Goal: Subscribe to service/newsletter

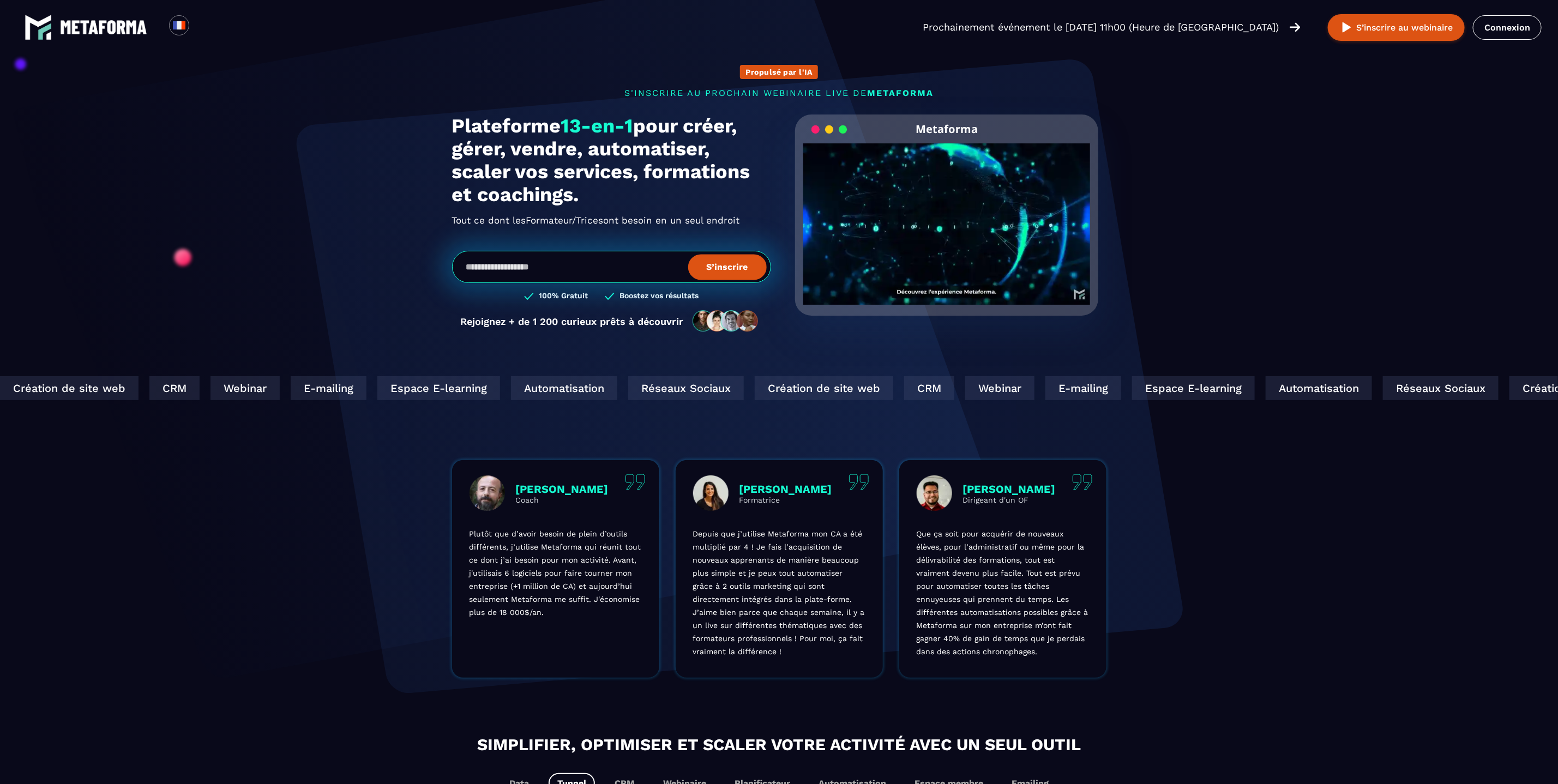
click at [640, 273] on input "email" at bounding box center [611, 267] width 319 height 32
click at [1287, 95] on section "Propulsé par l'IA s'inscrire au prochain webinaire live de METAFORMA Prochainem…" at bounding box center [779, 349] width 1558 height 699
click at [1367, 23] on button "S’inscrire au webinaire" at bounding box center [1397, 27] width 137 height 27
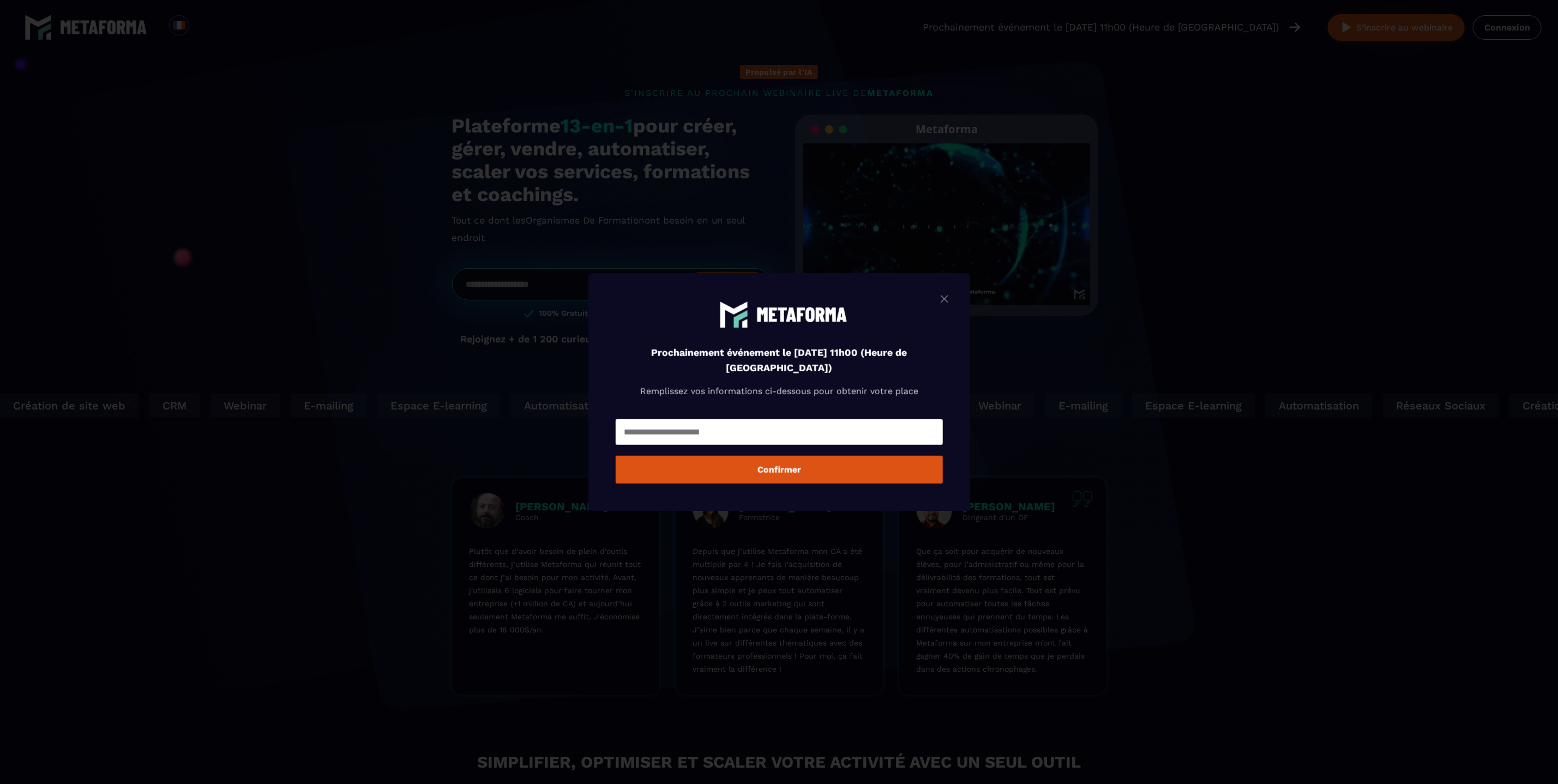
click at [951, 296] on img "Modal window" at bounding box center [945, 299] width 13 height 14
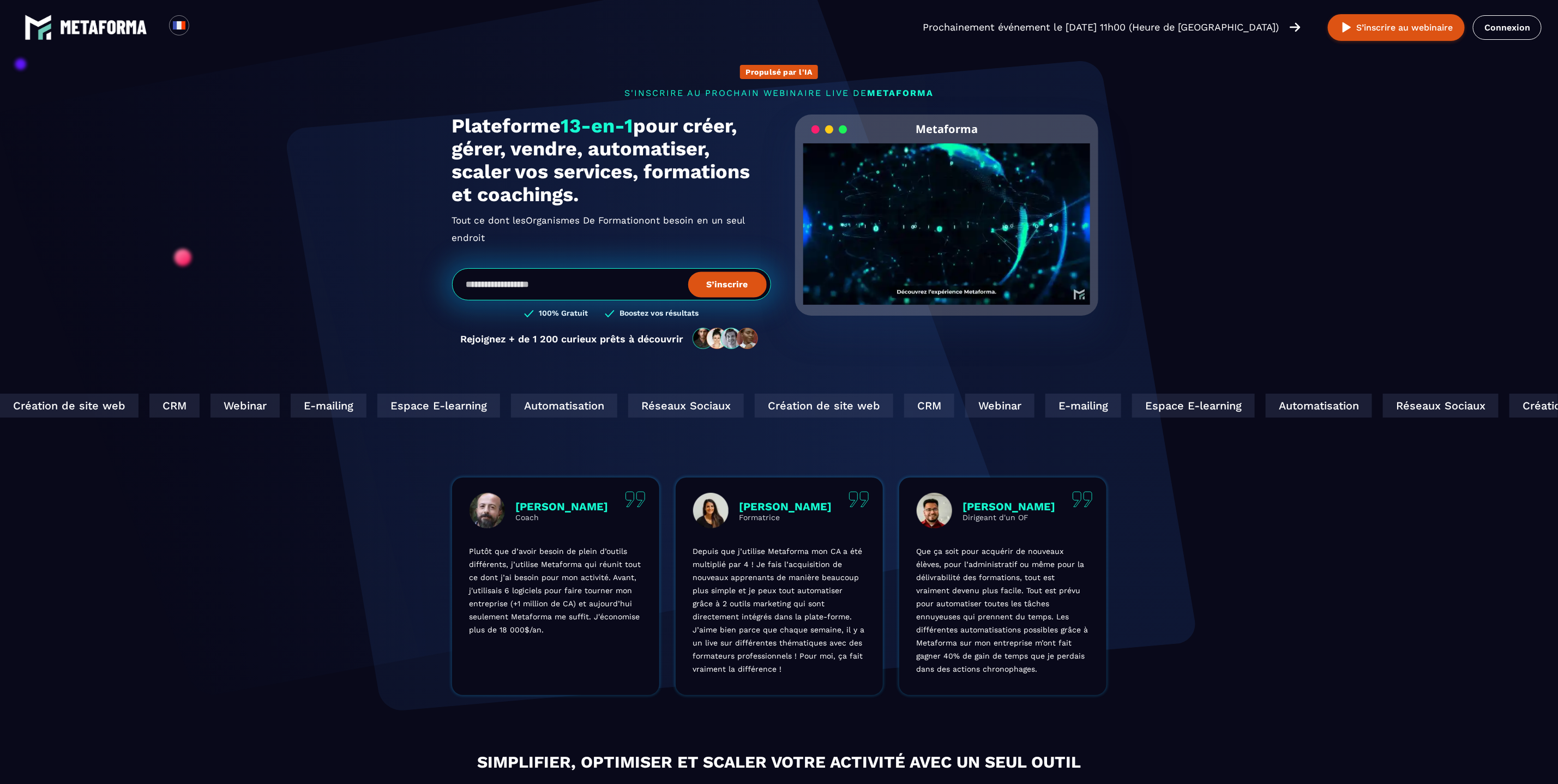
click at [628, 280] on input "email" at bounding box center [611, 284] width 319 height 32
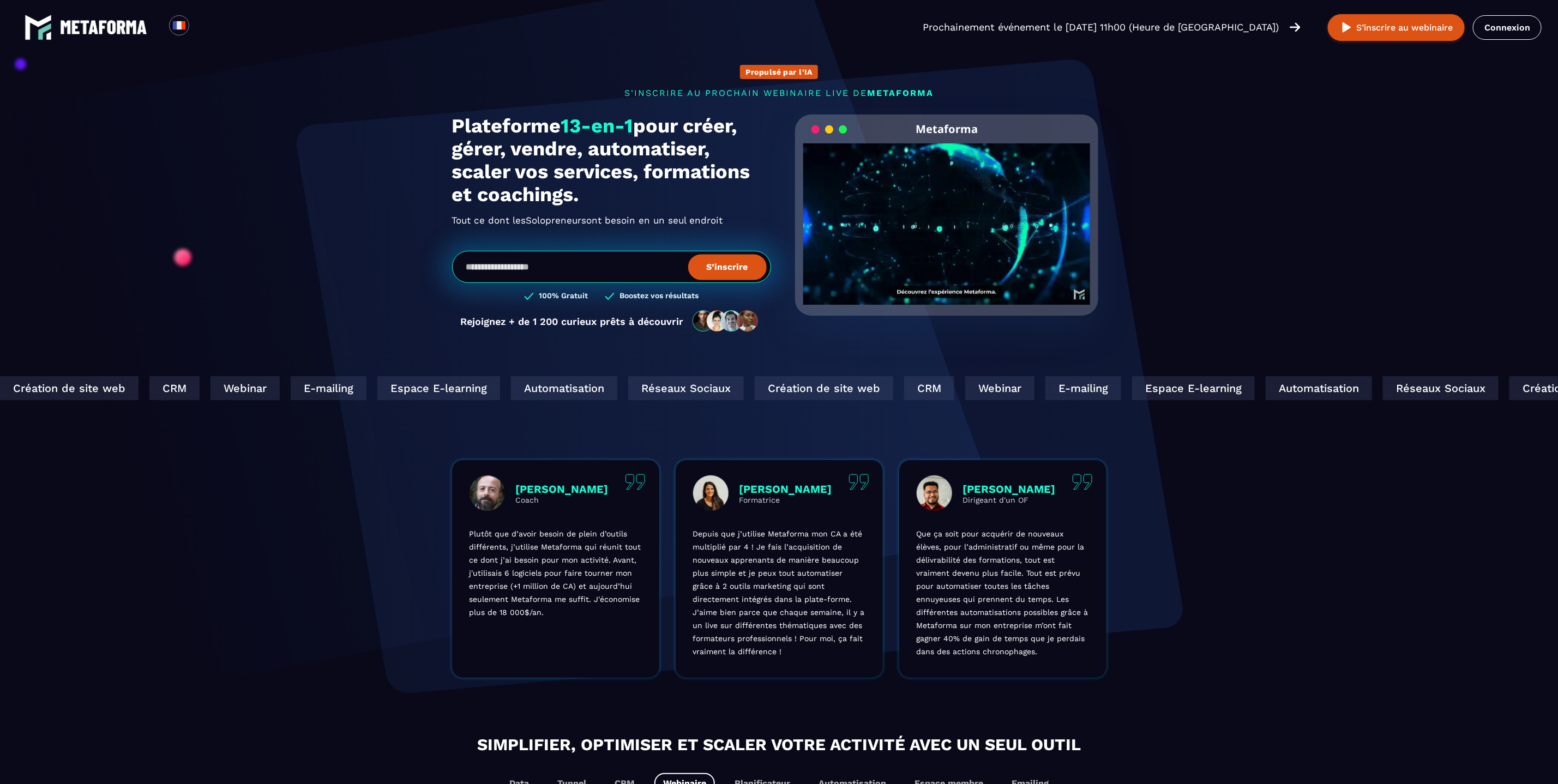
click at [628, 280] on input "email" at bounding box center [611, 267] width 319 height 32
click at [635, 239] on div "Plateforme 13-en-1 pour créer, gérer, vendre, automatiser, scaler vos services,…" at bounding box center [611, 228] width 319 height 229
click at [631, 268] on input "email" at bounding box center [611, 267] width 319 height 32
click at [631, 247] on div "Plateforme 13-en-1 pour créer, gérer, vendre, automatiser, scaler vos services,…" at bounding box center [611, 228] width 319 height 229
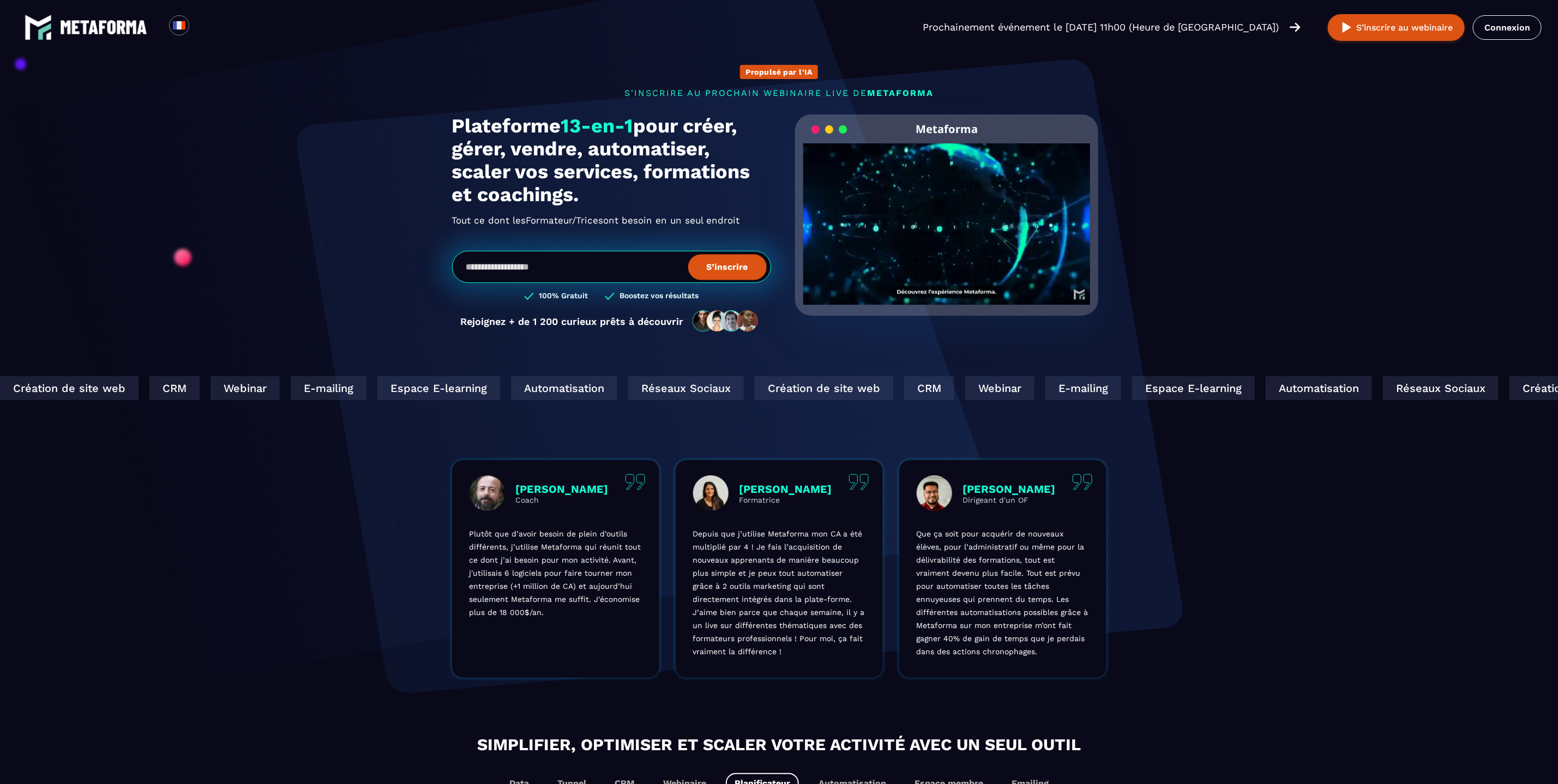
click at [628, 271] on input "email" at bounding box center [611, 267] width 319 height 32
click at [1160, 342] on section "Propulsé par l'IA s'inscrire au prochain webinaire live de METAFORMA Prochainem…" at bounding box center [779, 349] width 1558 height 699
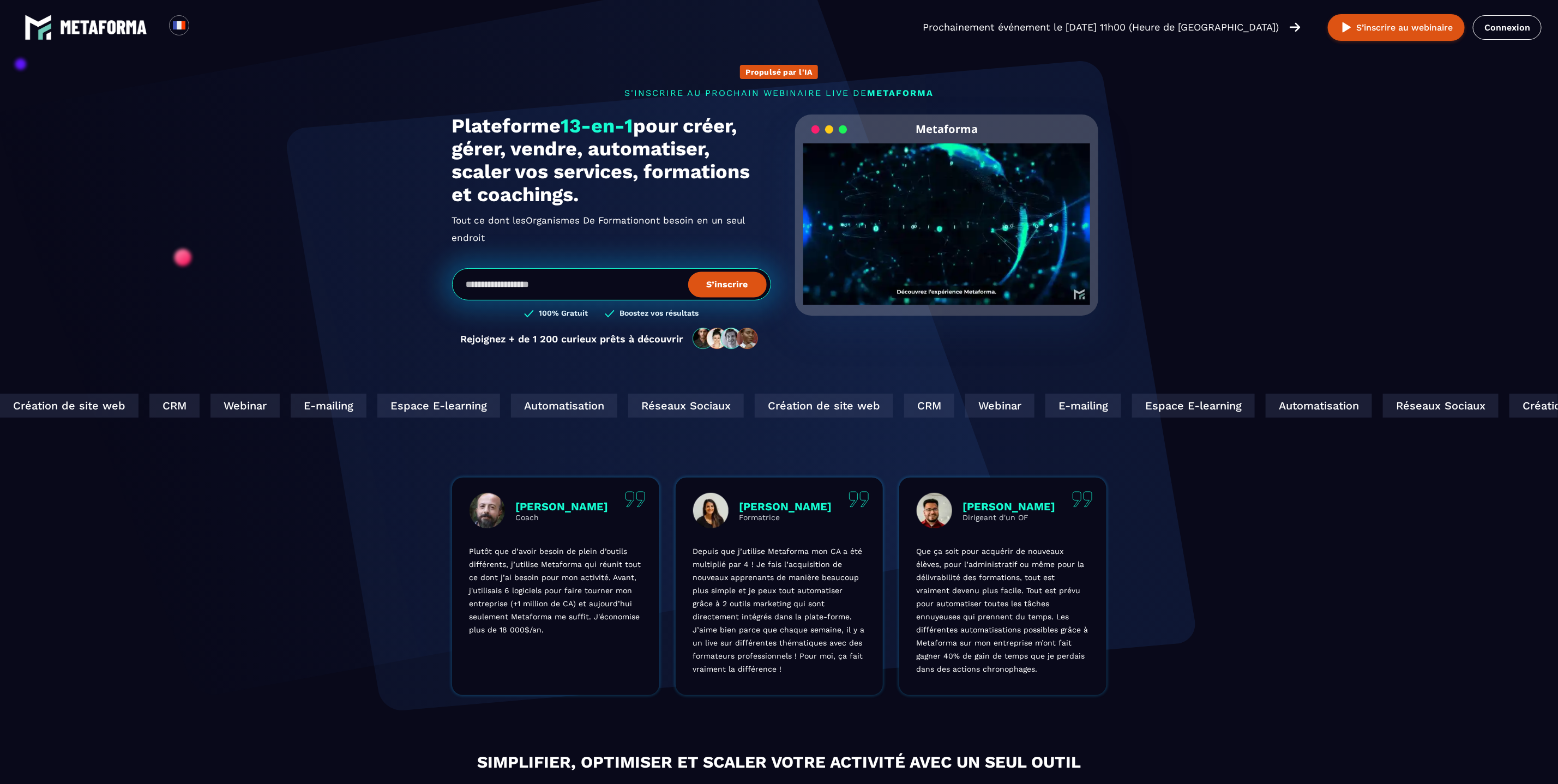
click at [1482, 332] on section "Propulsé par l'IA s'inscrire au prochain webinaire live de METAFORMA Prochainem…" at bounding box center [779, 358] width 1558 height 717
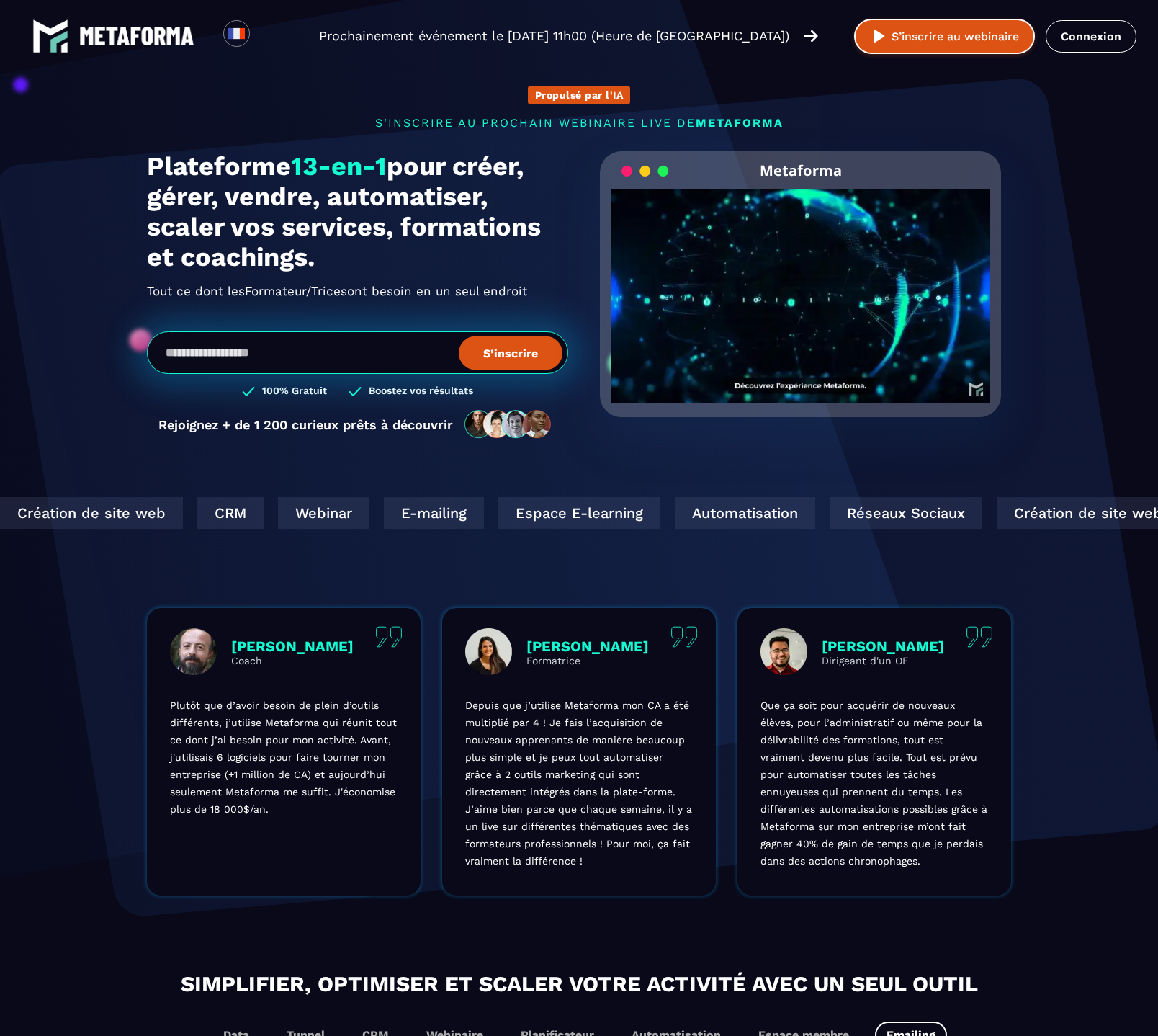
click at [903, 46] on button "S’inscrire au webinaire" at bounding box center [944, 36] width 180 height 35
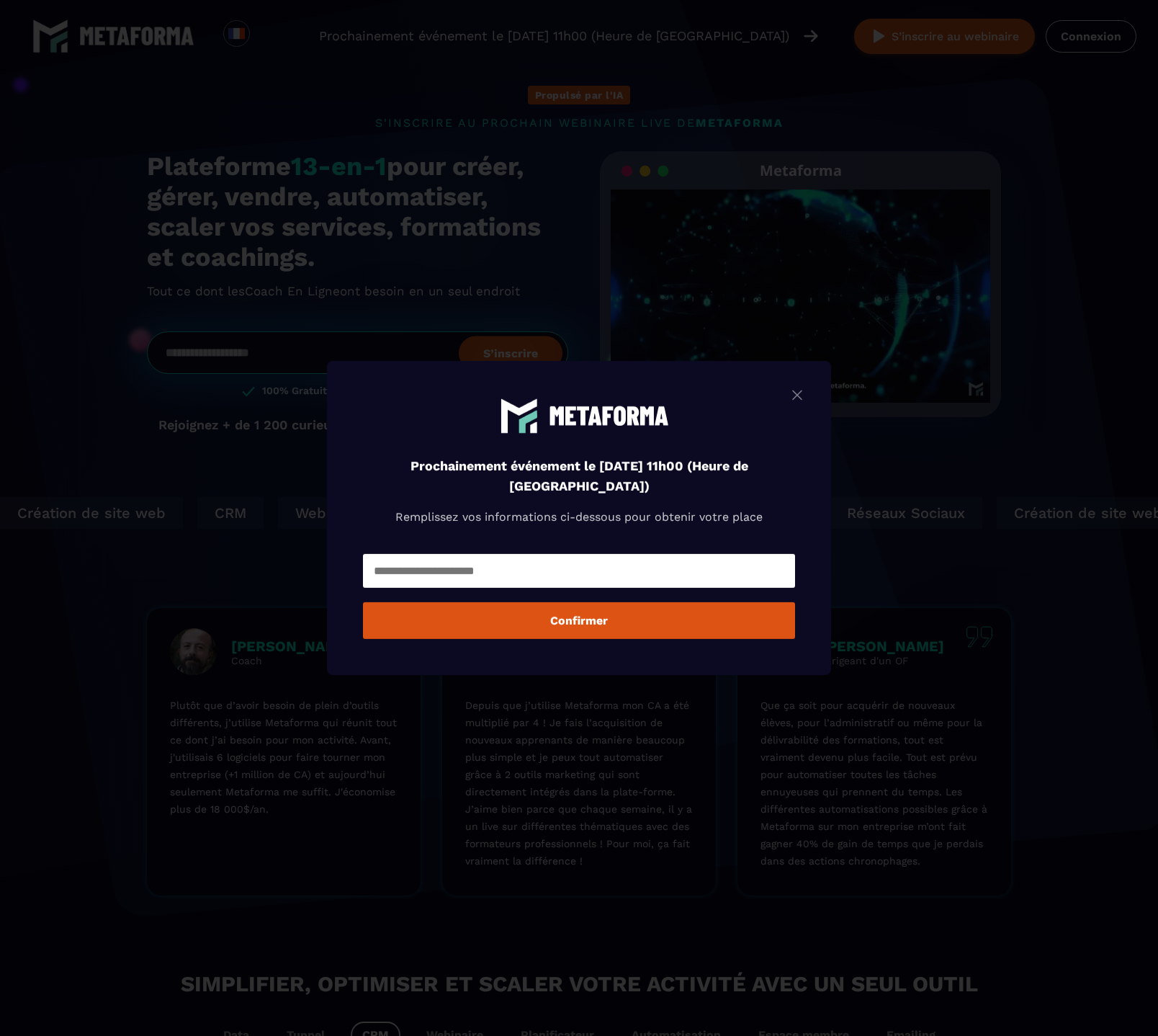
drag, startPoint x: 427, startPoint y: 463, endPoint x: 663, endPoint y: 501, distance: 239.0
click at [663, 501] on div "Prochainement événement le [DATE] 11h00 (Heure de [GEOGRAPHIC_DATA]) Remplissez…" at bounding box center [578, 474] width 432 height 153
click at [653, 494] on div at bounding box center [653, 494] width 0 height 0
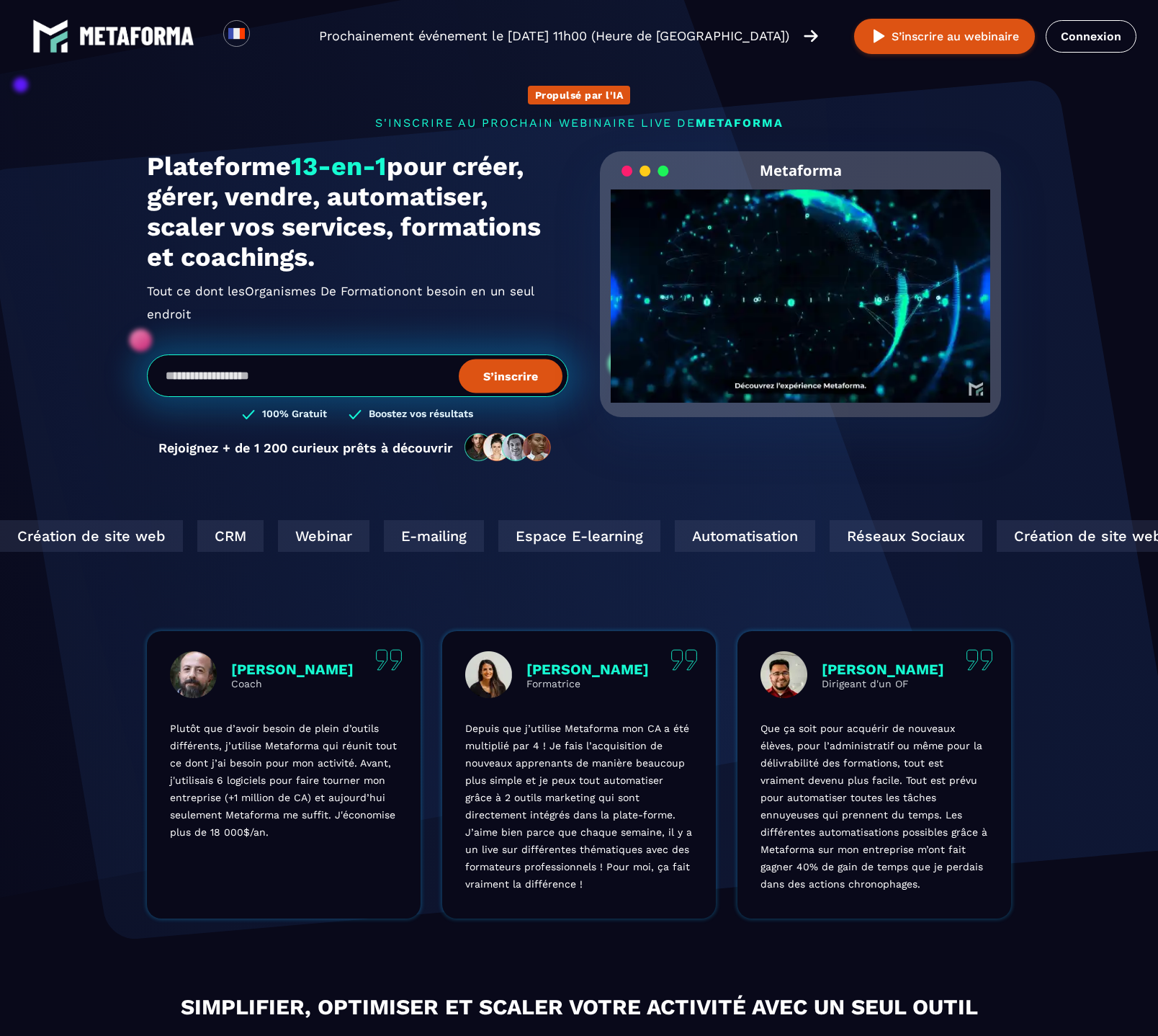
click at [609, 457] on div "Metaforma Your browser does not support the video tag." at bounding box center [799, 314] width 421 height 326
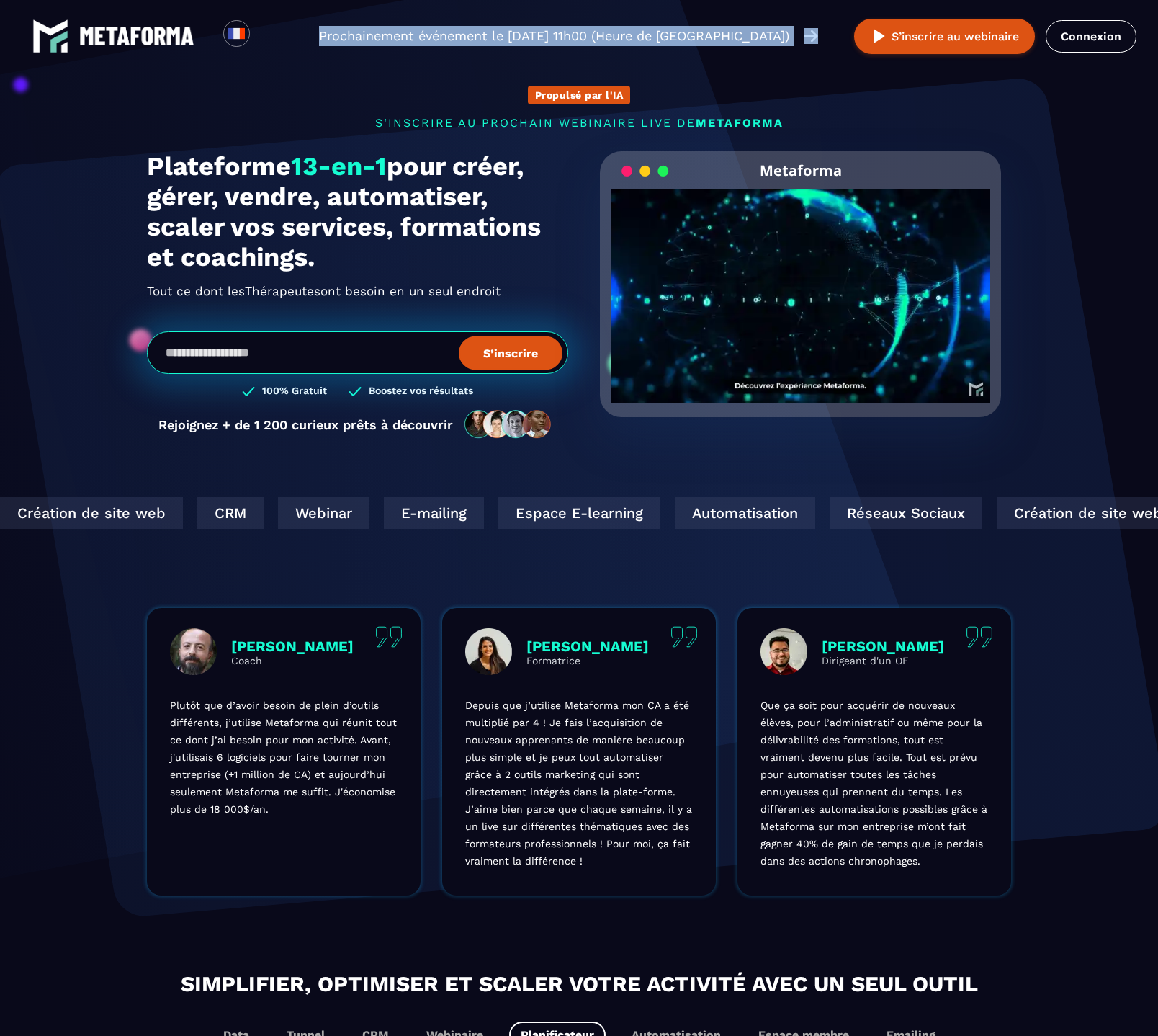
drag, startPoint x: 323, startPoint y: 35, endPoint x: 817, endPoint y: 33, distance: 494.0
click at [817, 33] on div "Loading... Prochainement événement le [DATE] 11h00 (Heure de [GEOGRAPHIC_DATA])…" at bounding box center [579, 36] width 1158 height 72
click at [808, 8] on div at bounding box center [808, 8] width 0 height 0
click at [815, 104] on div "Propulsé par l'IA s'inscrire au prochain webinaire live de METAFORMA Prochainem…" at bounding box center [579, 255] width 893 height 398
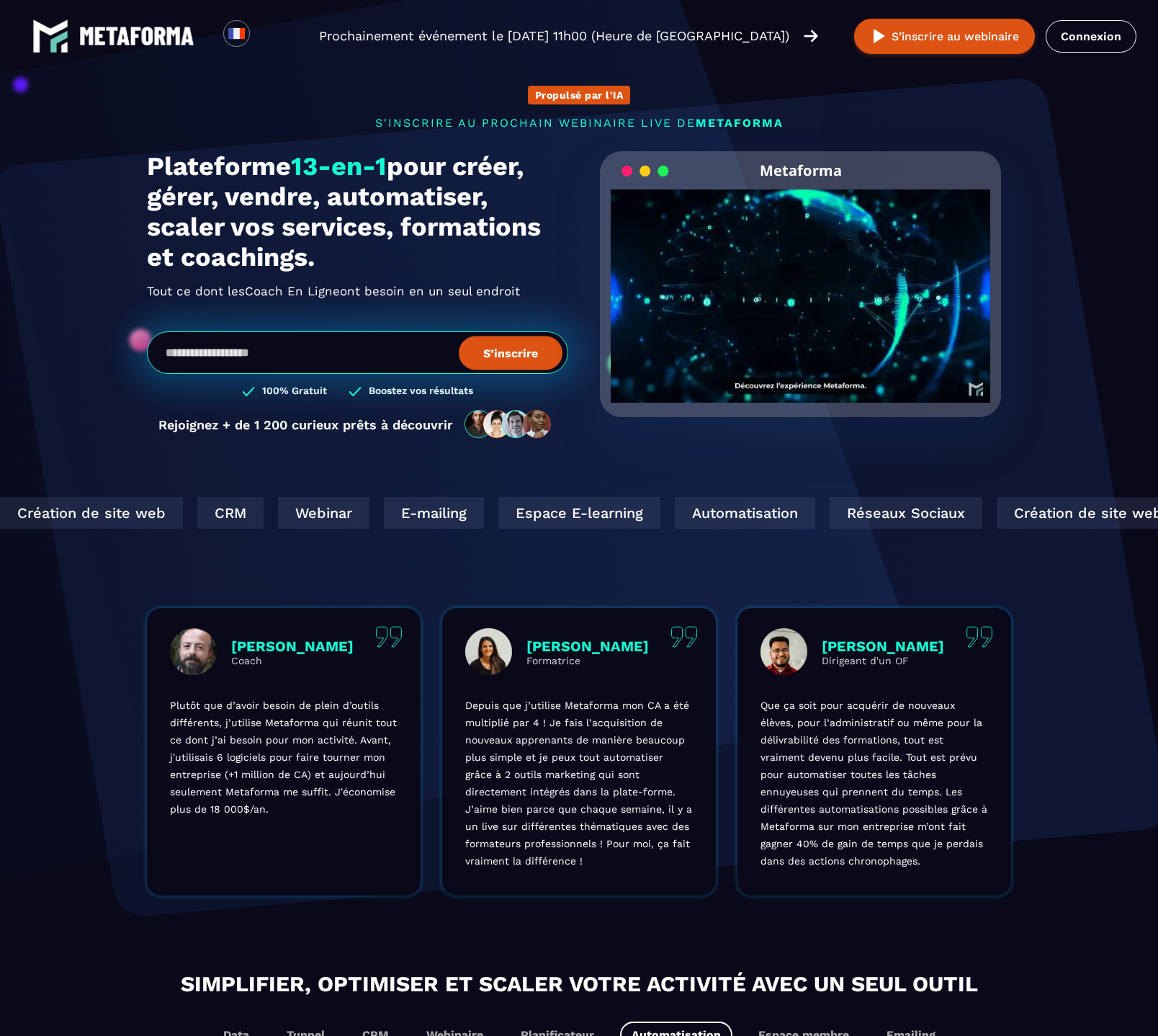
click at [404, 351] on input "email" at bounding box center [357, 352] width 421 height 42
click at [423, 310] on div "Plateforme 13-en-1 pour créer, gérer, vendre, automatiser, scaler vos services,…" at bounding box center [357, 302] width 421 height 303
click at [407, 350] on input "email" at bounding box center [357, 352] width 421 height 42
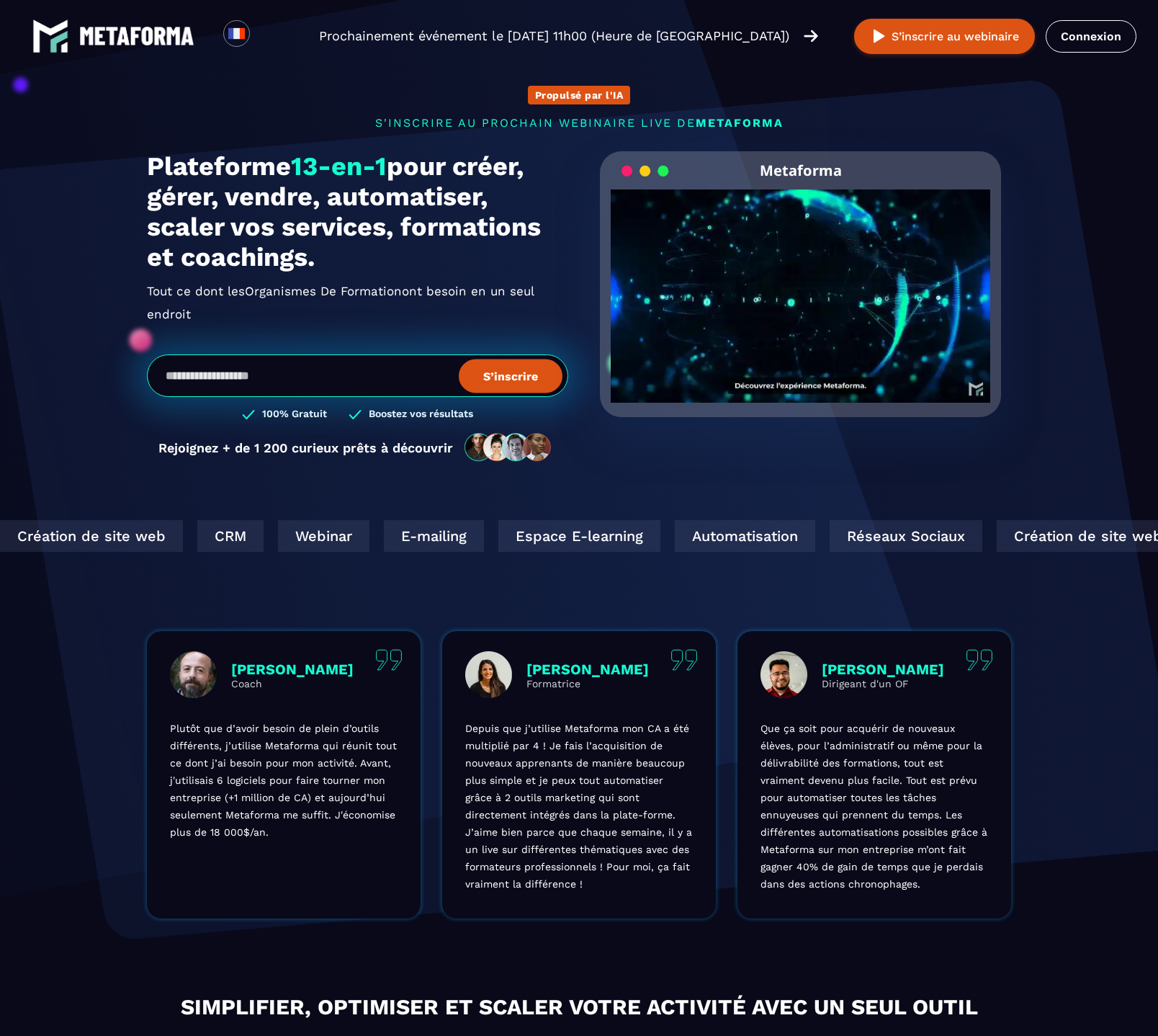
click at [391, 371] on input "email" at bounding box center [357, 375] width 421 height 42
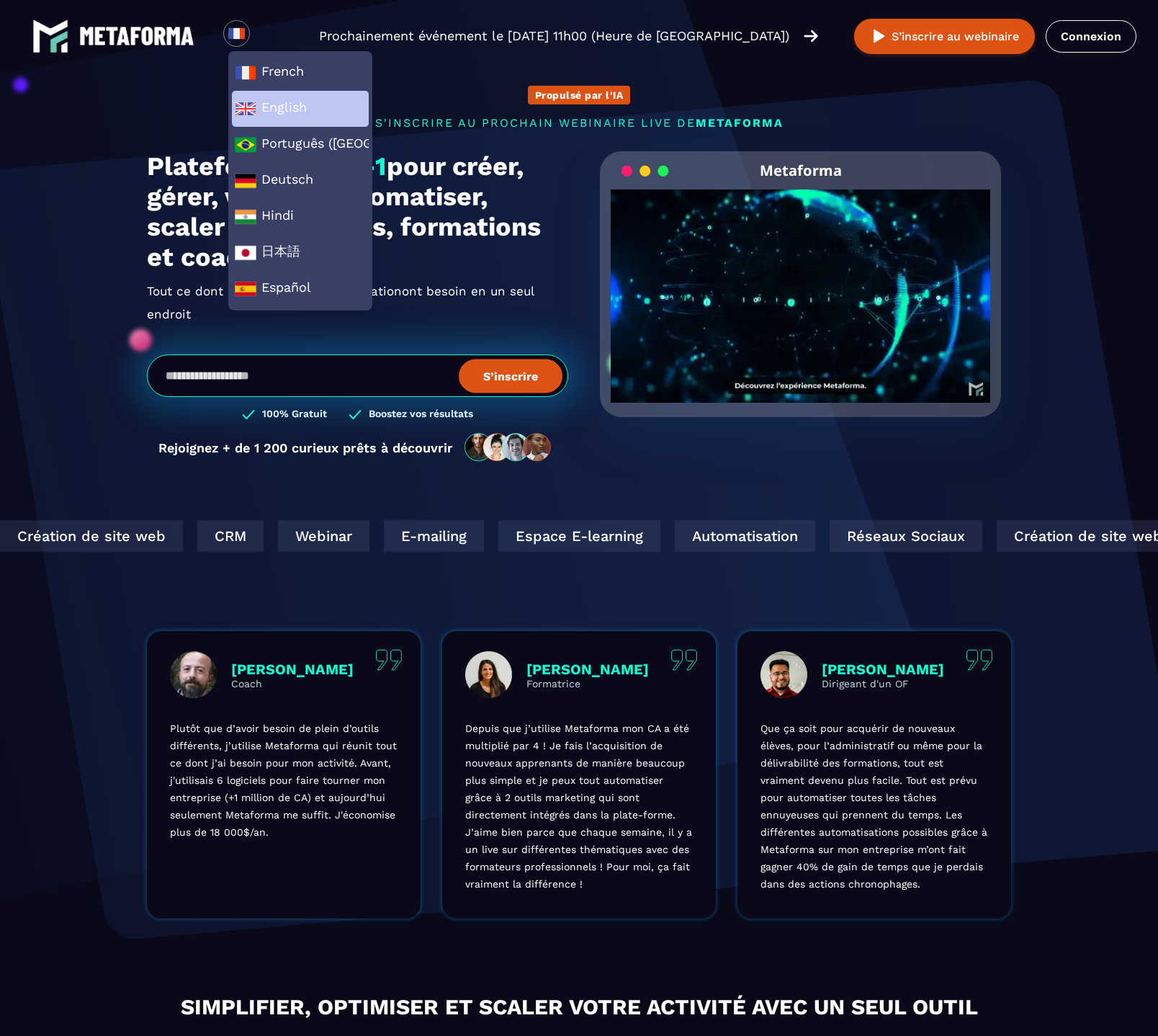
click at [266, 102] on span "English" at bounding box center [300, 109] width 131 height 22
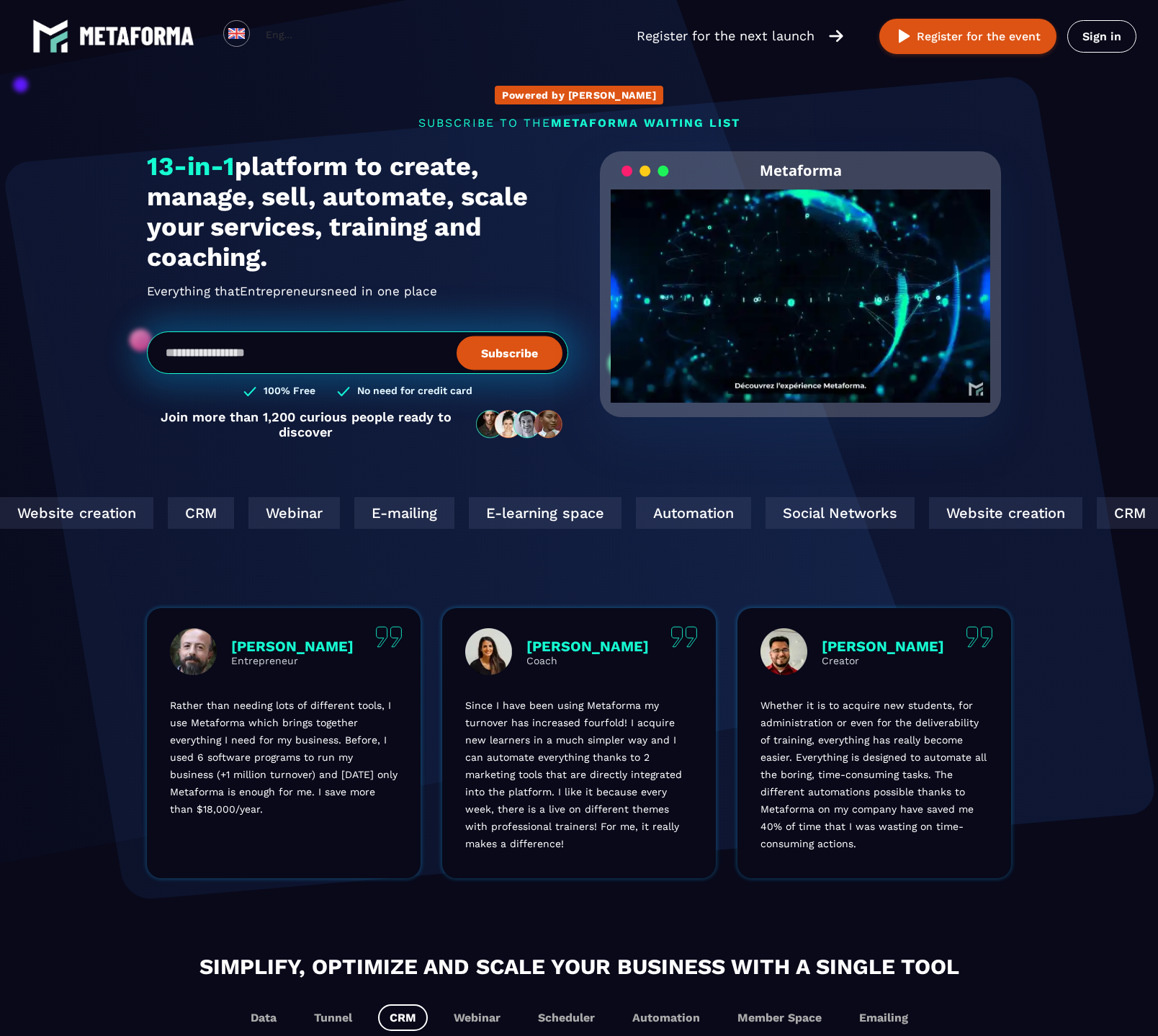
click at [299, 355] on input "email" at bounding box center [357, 352] width 421 height 42
click at [269, 357] on input "**********" at bounding box center [357, 352] width 421 height 42
type input "**********"
click at [457, 335] on button "Subscribe" at bounding box center [510, 352] width 106 height 34
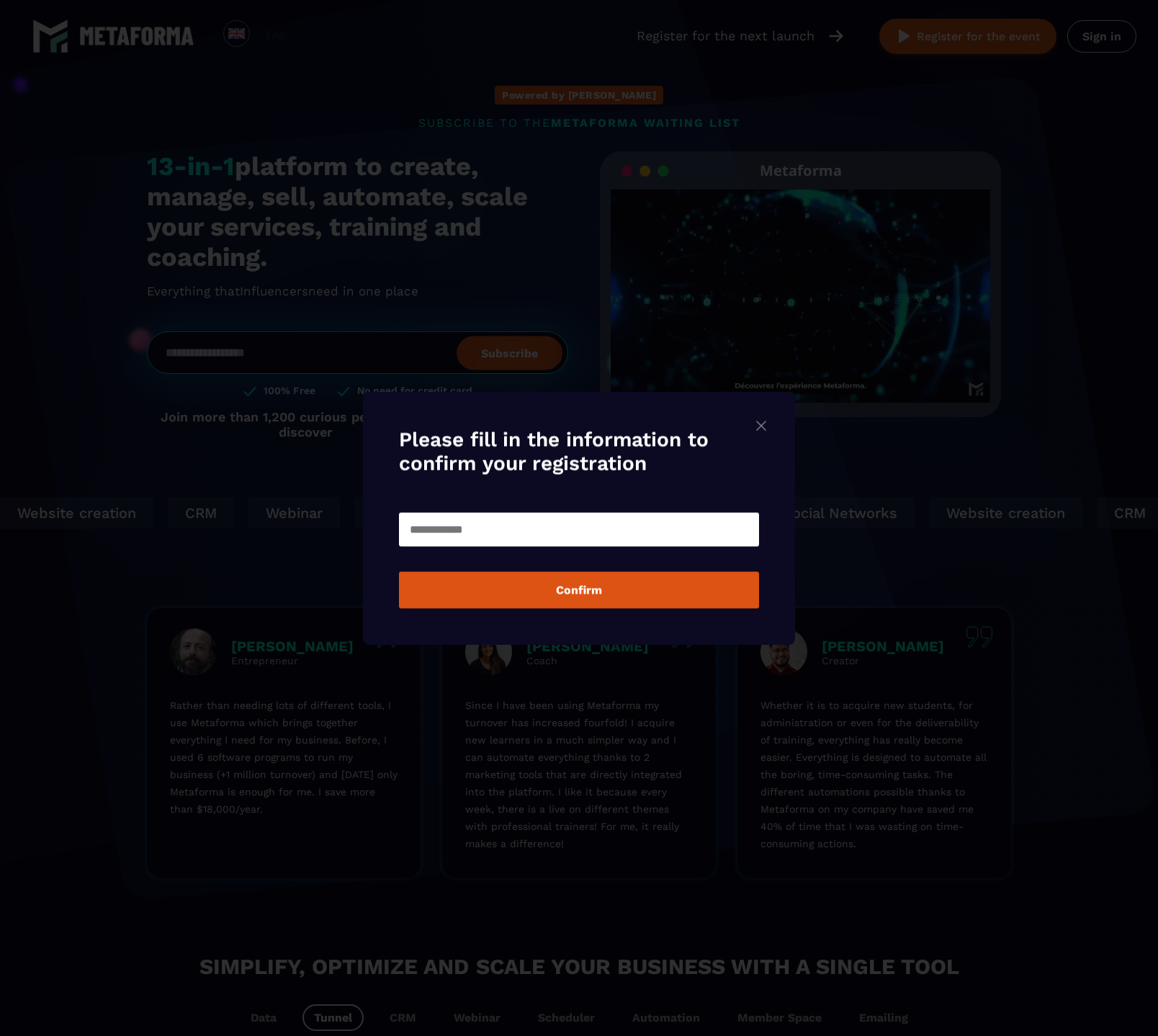
click at [769, 431] on img "Modal window" at bounding box center [761, 426] width 18 height 18
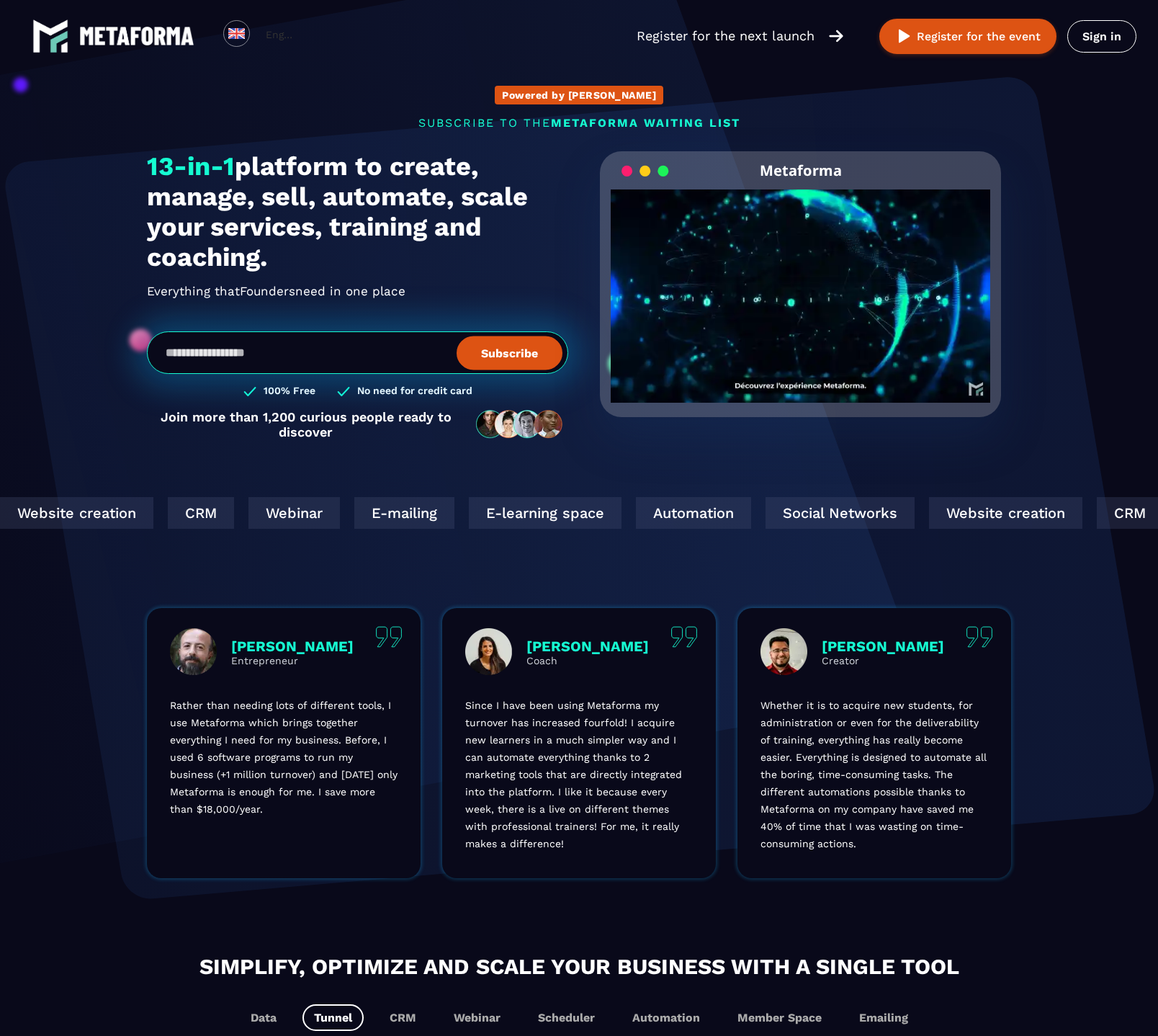
click at [414, 359] on input "email" at bounding box center [357, 352] width 421 height 42
click at [410, 310] on div "13-in-1 platform to create, manage, sell, automate, scale your services, traini…" at bounding box center [357, 302] width 421 height 303
